Goal: Check status: Check status

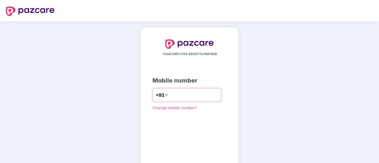
click at [183, 93] on input "number" at bounding box center [193, 94] width 49 height 9
type input "**********"
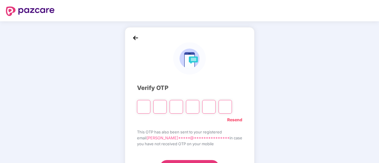
type input "*"
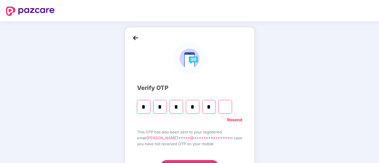
type input "*"
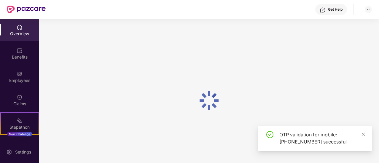
scroll to position [19, 0]
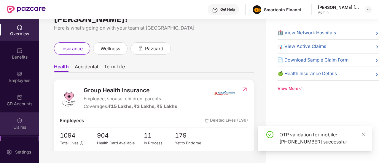
click at [22, 122] on div "Claims" at bounding box center [19, 124] width 39 height 22
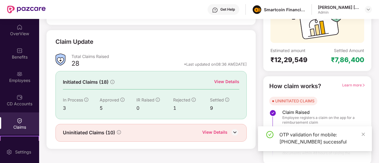
scroll to position [68, 0]
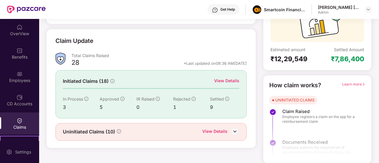
click at [218, 82] on div "View Details" at bounding box center [226, 81] width 25 height 7
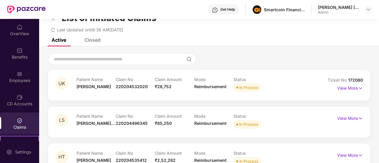
scroll to position [32, 0]
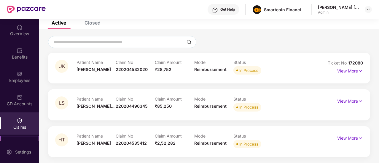
click at [343, 70] on p "View More" at bounding box center [350, 70] width 26 height 8
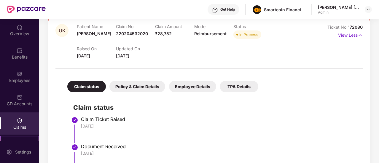
scroll to position [67, 0]
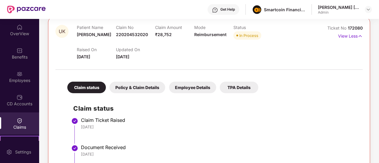
click at [138, 84] on div "Policy & Claim Details" at bounding box center [137, 88] width 56 height 12
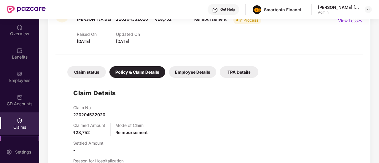
scroll to position [65, 0]
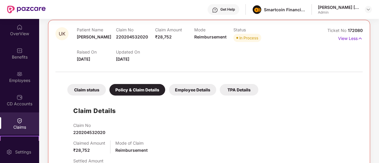
click at [86, 92] on div "Claim status" at bounding box center [86, 90] width 39 height 12
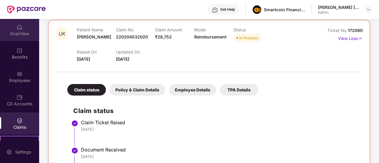
click at [23, 34] on div "OverView" at bounding box center [19, 34] width 39 height 6
